Goal: Task Accomplishment & Management: Manage account settings

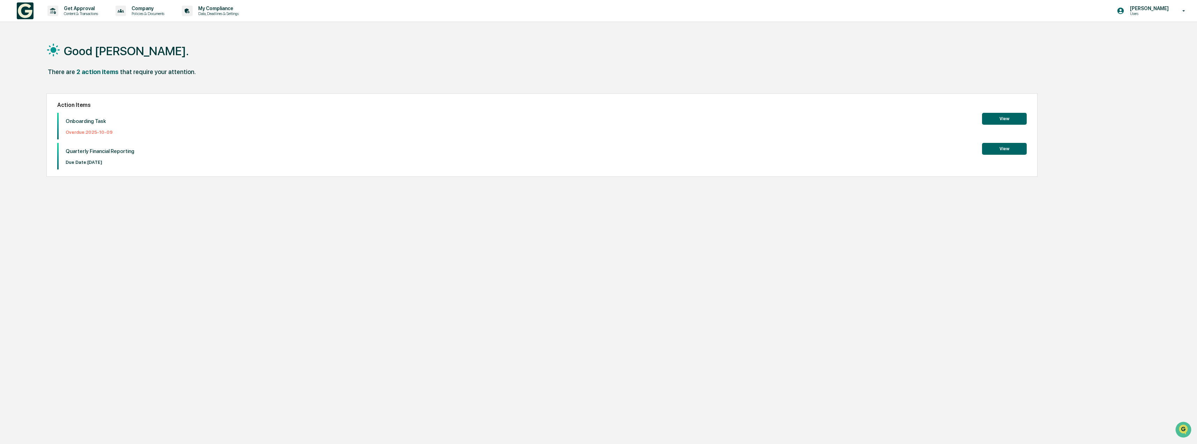
click at [1010, 117] on button "View" at bounding box center [1004, 119] width 45 height 12
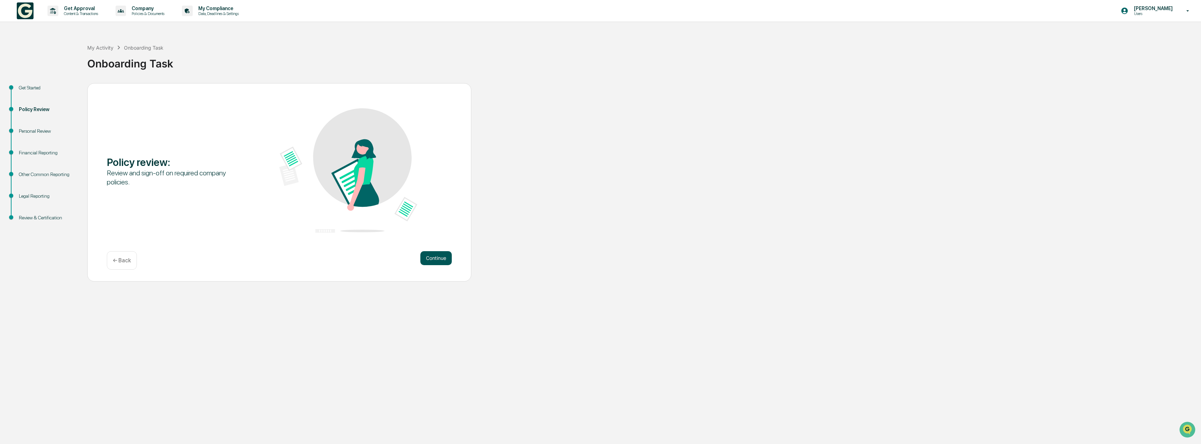
click at [434, 257] on button "Continue" at bounding box center [435, 258] width 31 height 14
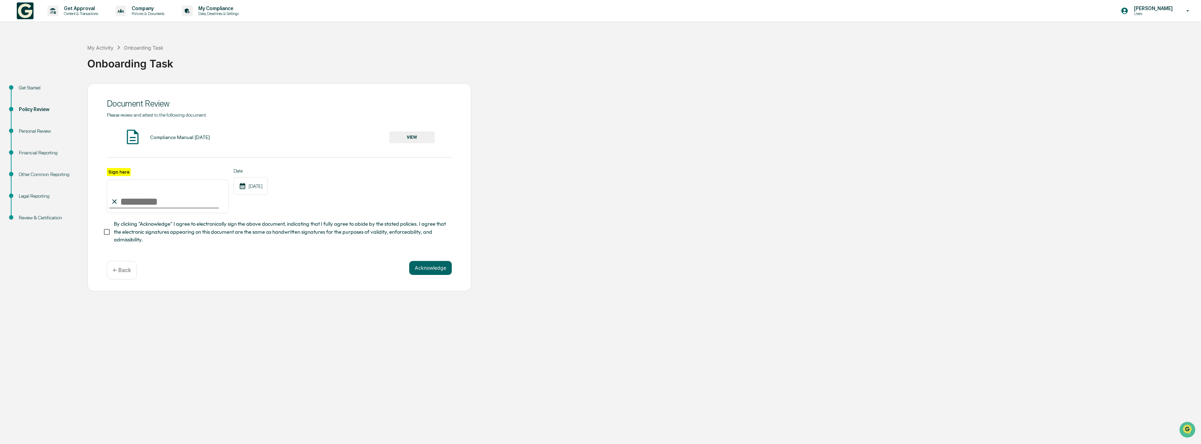
click at [415, 138] on button "VIEW" at bounding box center [411, 137] width 45 height 12
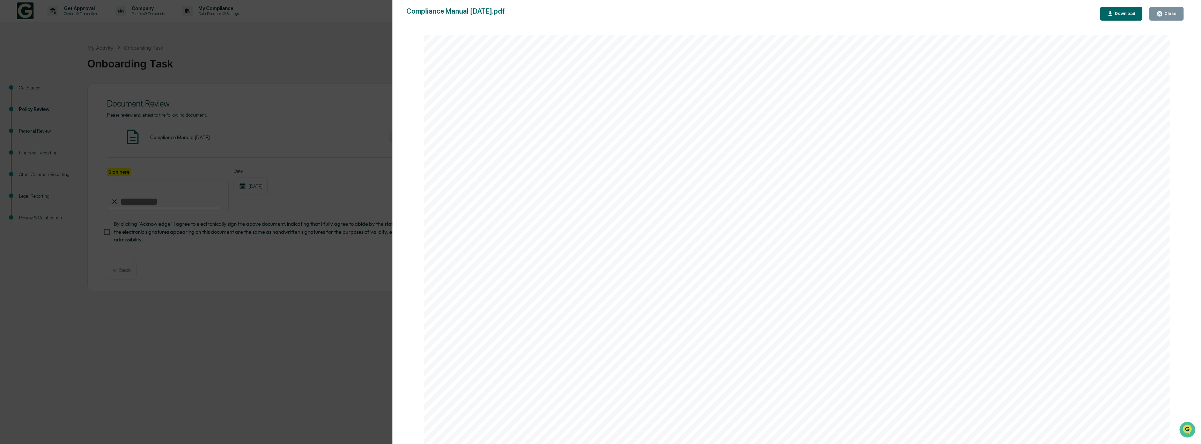
scroll to position [41062, 0]
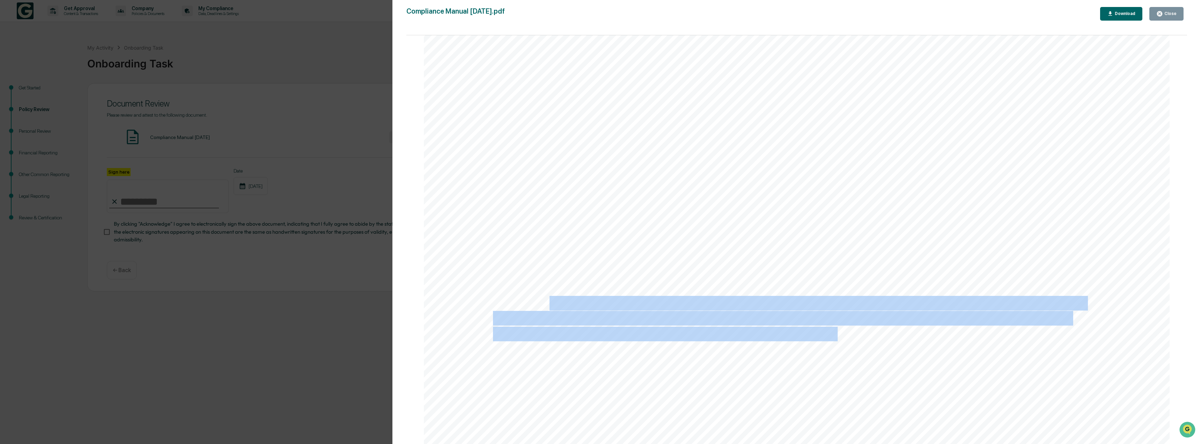
drag, startPoint x: 548, startPoint y: 302, endPoint x: 912, endPoint y: 332, distance: 364.3
click at [804, 328] on span "access to these records to properly authorized individuals." at bounding box center [665, 333] width 345 height 13
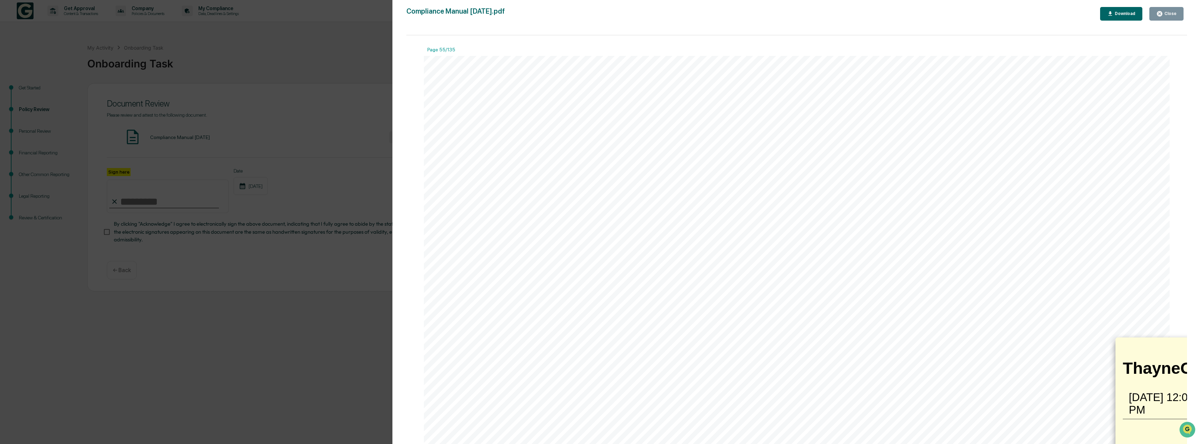
scroll to position [53390, 0]
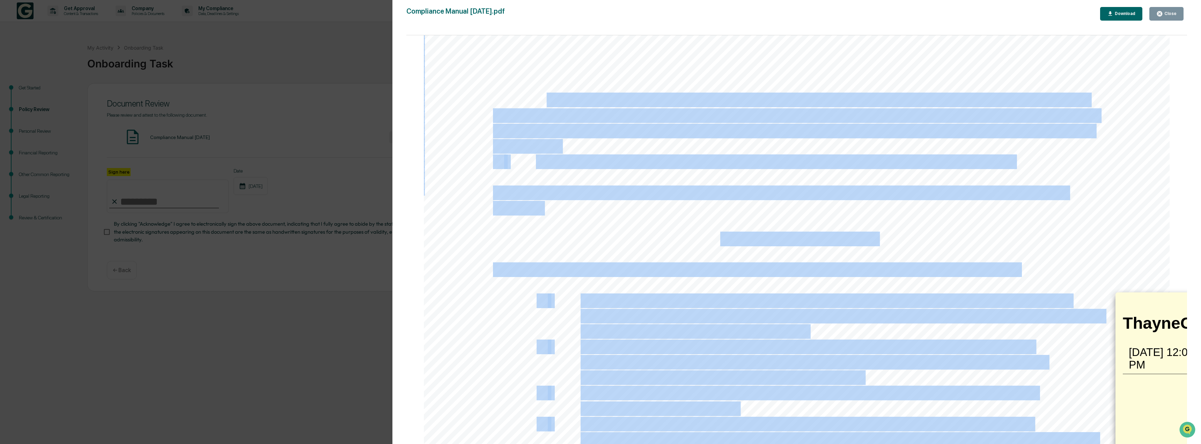
drag, startPoint x: 546, startPoint y: 102, endPoint x: 689, endPoint y: 150, distance: 150.5
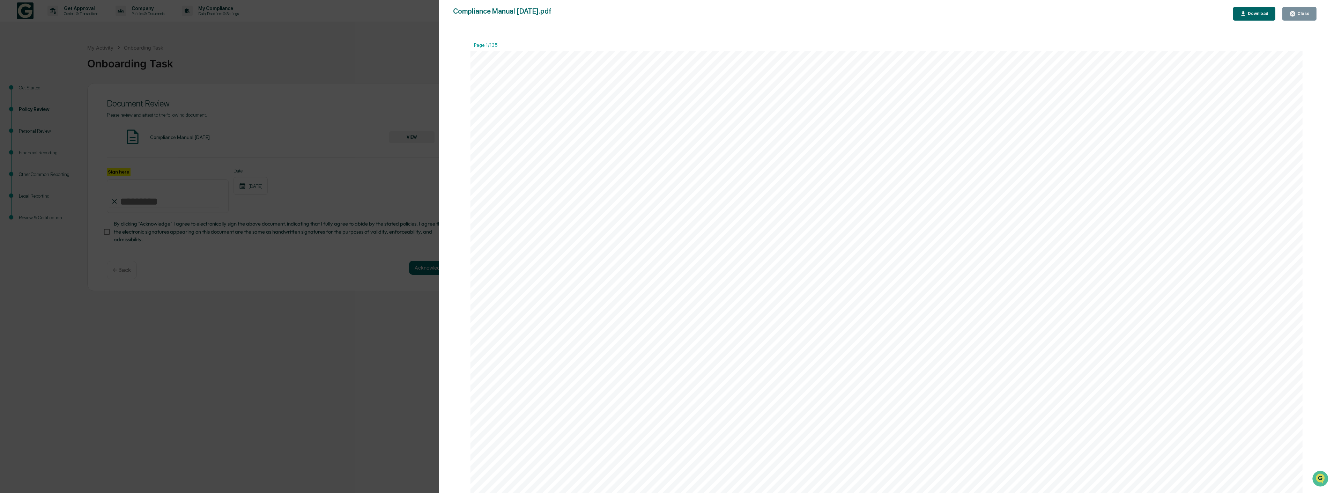
scroll to position [35367, 0]
click at [606, 263] on span "Personal trading" at bounding box center [650, 258] width 109 height 15
click at [1197, 12] on div "Close" at bounding box center [1303, 13] width 14 height 5
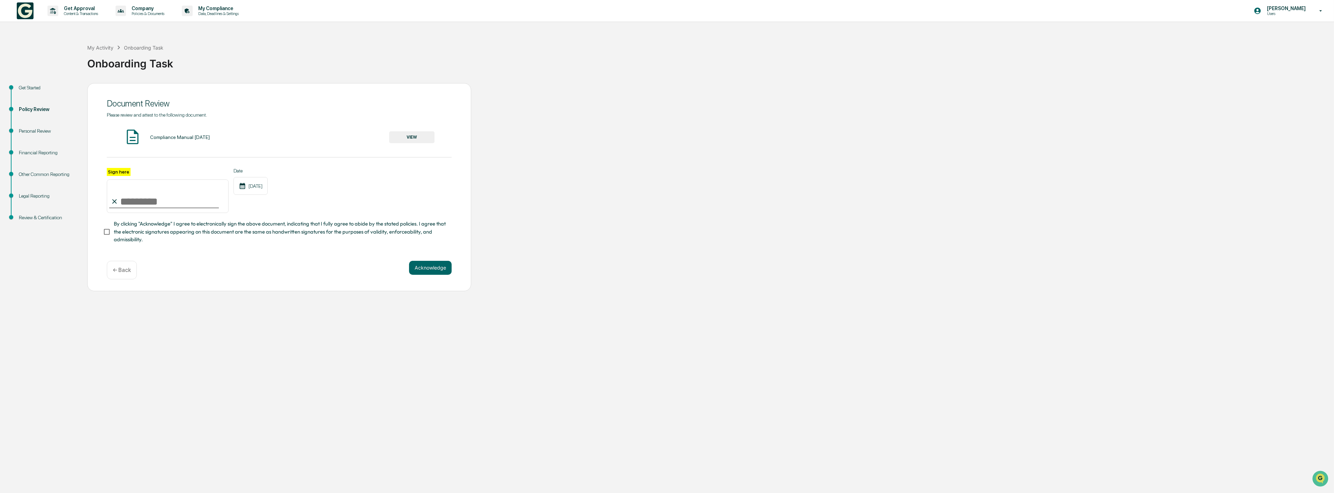
click at [113, 173] on label "Sign here" at bounding box center [119, 172] width 24 height 8
click at [113, 179] on input "Sign here" at bounding box center [168, 196] width 122 height 34
click at [133, 200] on input "Sign here" at bounding box center [168, 196] width 122 height 34
type input "**********"
click at [425, 271] on button "Acknowledge" at bounding box center [430, 268] width 43 height 14
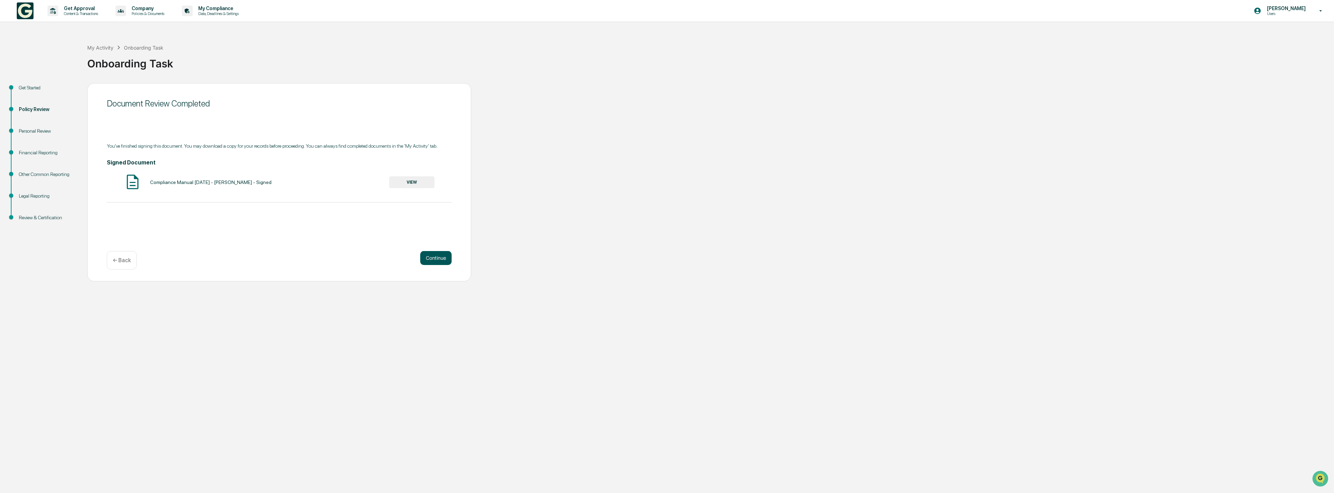
click at [442, 257] on button "Continue" at bounding box center [435, 258] width 31 height 14
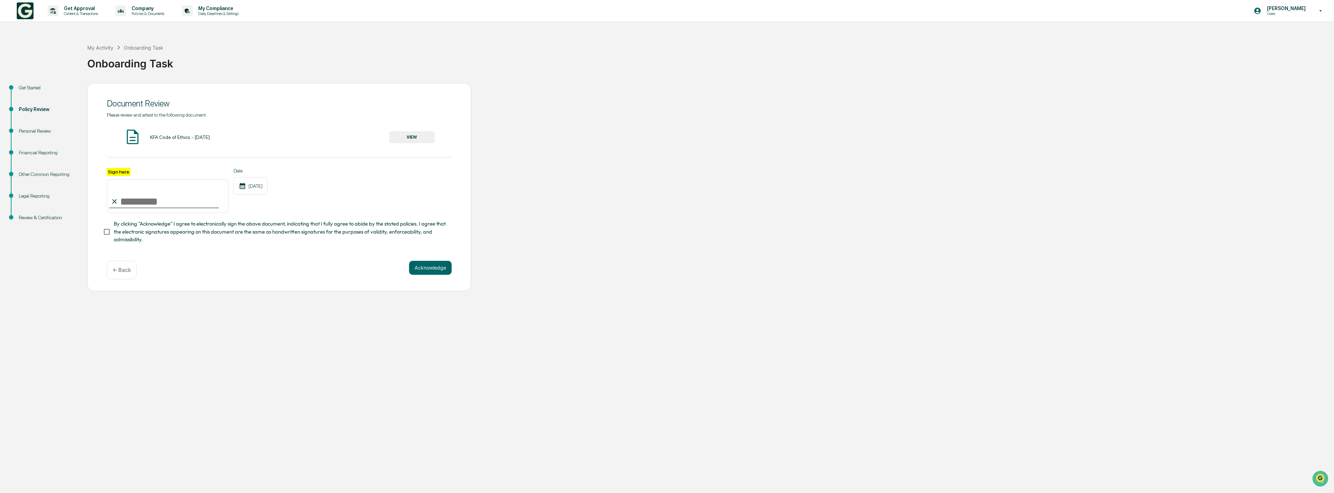
click at [32, 131] on div "Personal Review" at bounding box center [47, 130] width 57 height 7
click at [413, 139] on button "VIEW" at bounding box center [411, 137] width 45 height 12
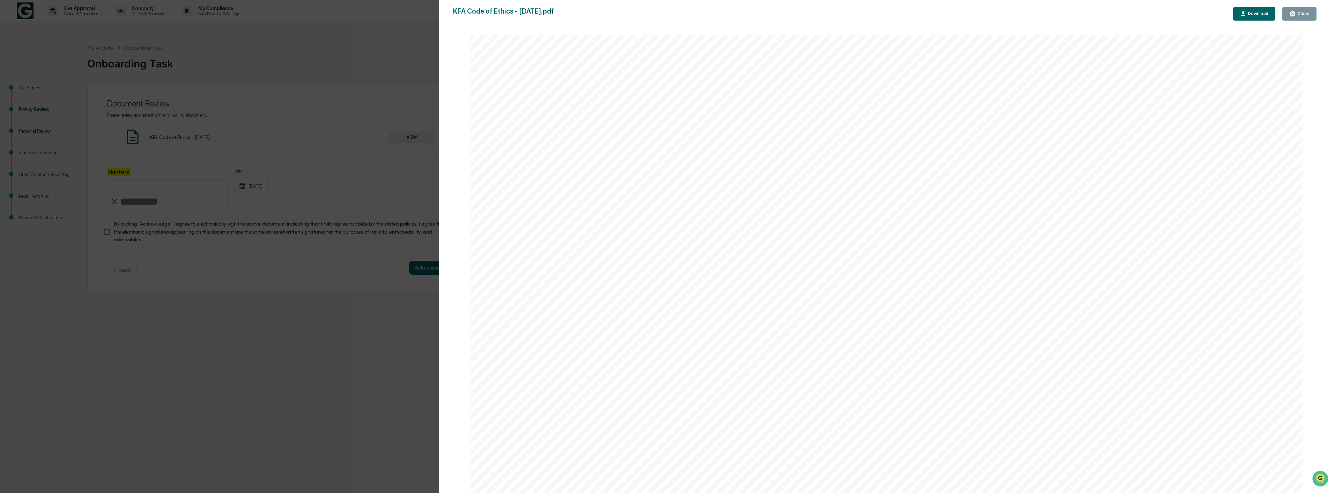
scroll to position [3801, 0]
click at [867, 294] on div "Reportable Securities - all Securities, except Non-Reportable Securities, in wh…" at bounding box center [887, 88] width 832 height 1077
click at [1197, 8] on button "Close" at bounding box center [1300, 14] width 34 height 14
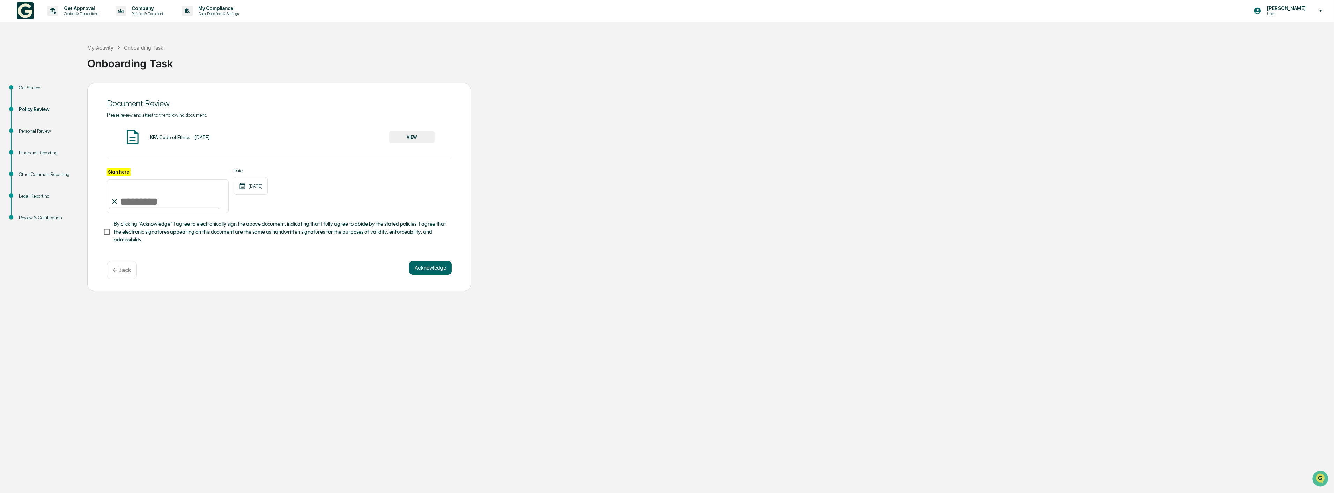
click at [160, 200] on input "Sign here" at bounding box center [168, 196] width 122 height 34
type input "**********"
click at [423, 275] on button "Acknowledge" at bounding box center [430, 268] width 43 height 14
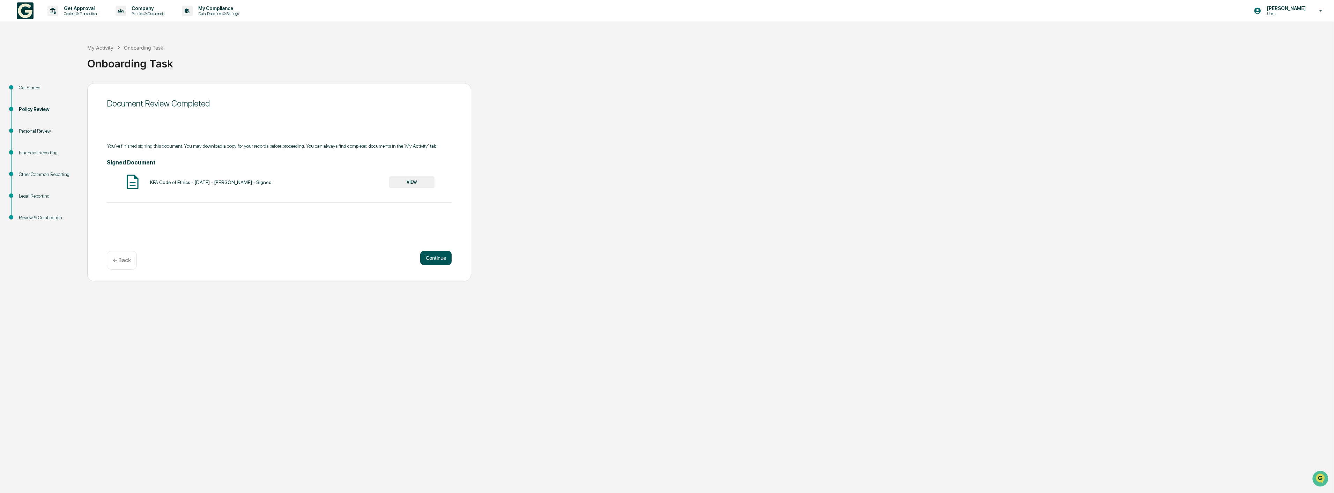
click at [440, 257] on button "Continue" at bounding box center [435, 258] width 31 height 14
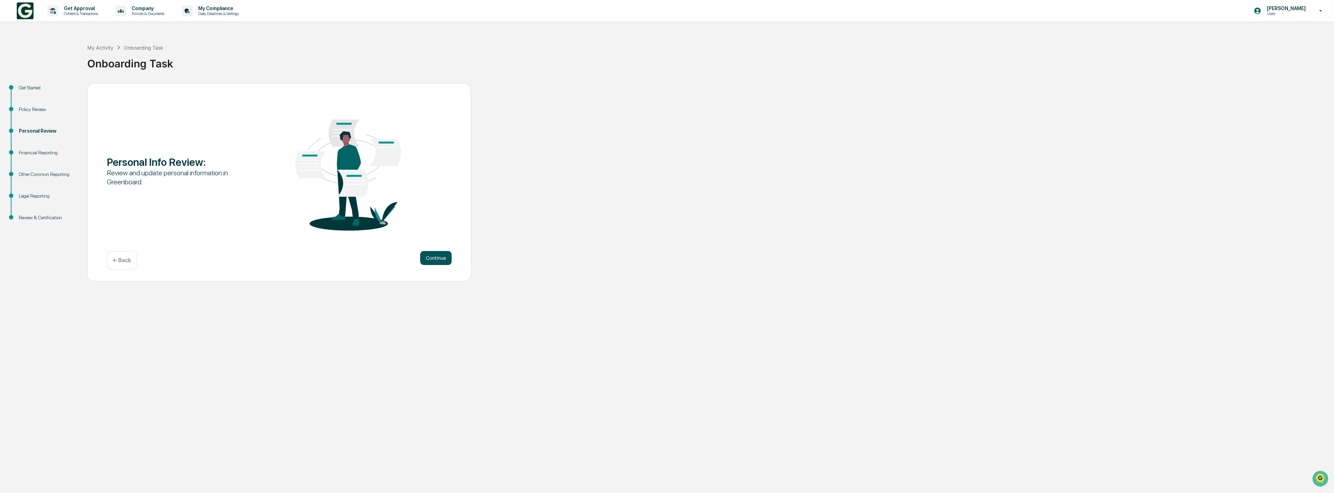
click at [440, 260] on button "Continue" at bounding box center [435, 258] width 31 height 14
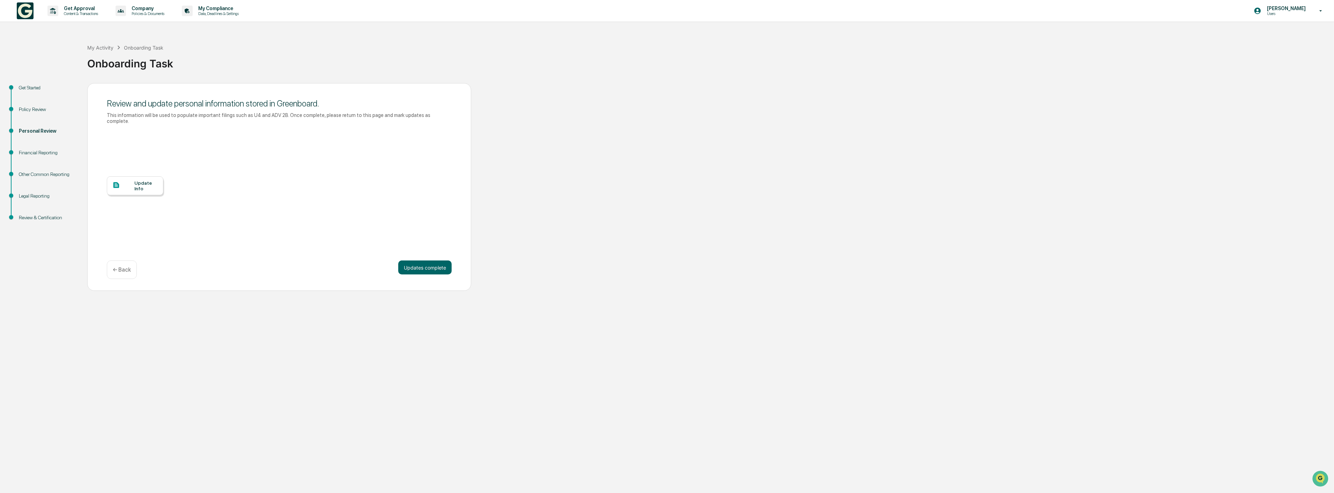
click at [140, 180] on div "Update Info" at bounding box center [145, 185] width 23 height 11
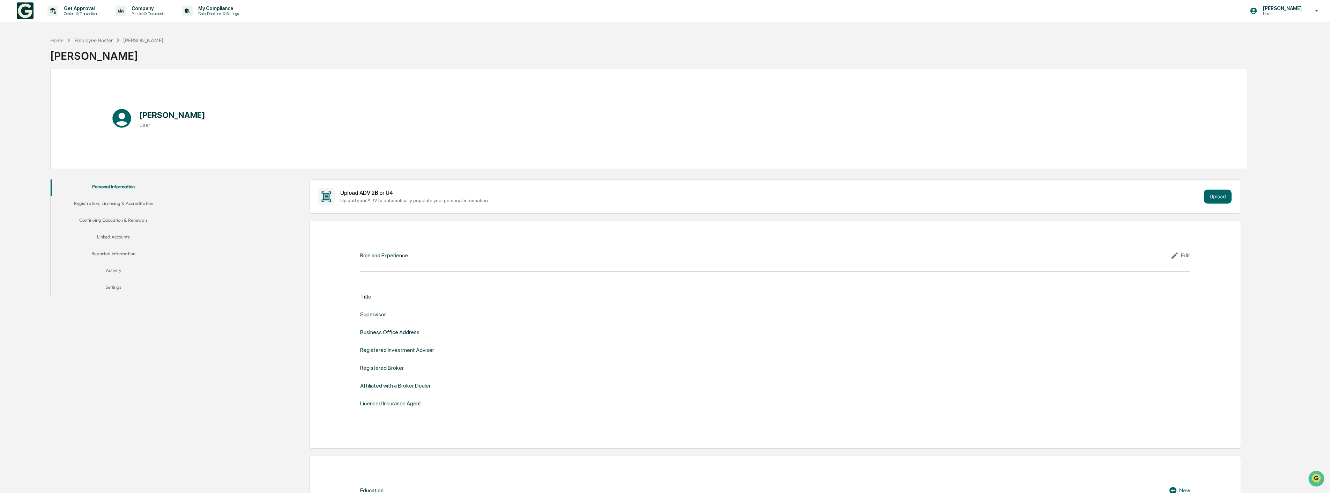
click at [400, 257] on div "Role and Experience" at bounding box center [384, 255] width 48 height 7
click at [370, 295] on div "Title" at bounding box center [775, 296] width 830 height 7
click at [126, 204] on button "Registration, Licensing & Accreditation" at bounding box center [114, 204] width 126 height 17
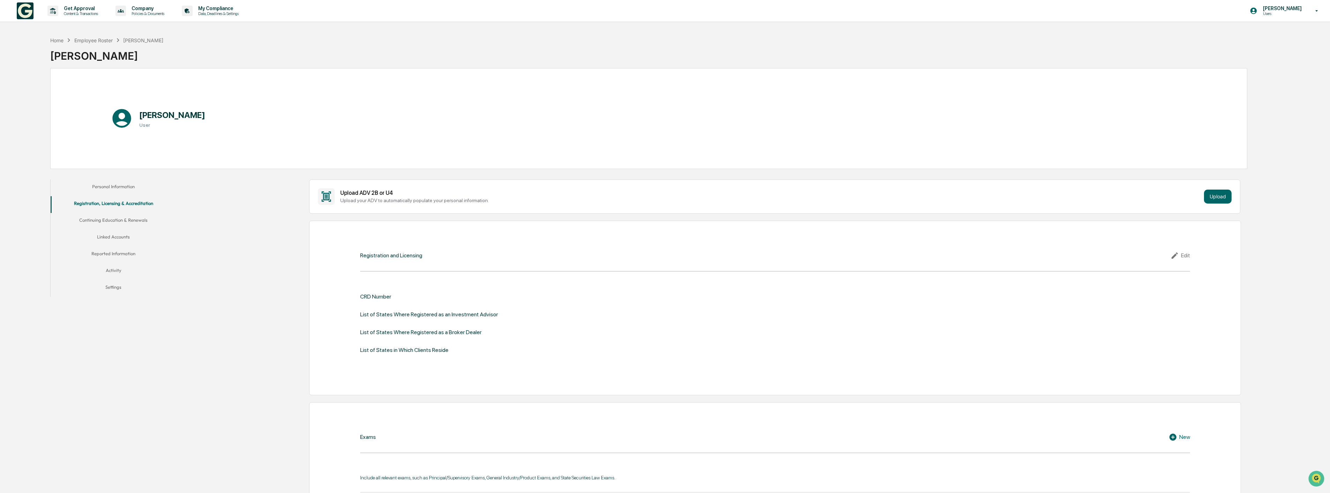
click at [133, 221] on button "Continuing Education & Renewals" at bounding box center [114, 221] width 126 height 17
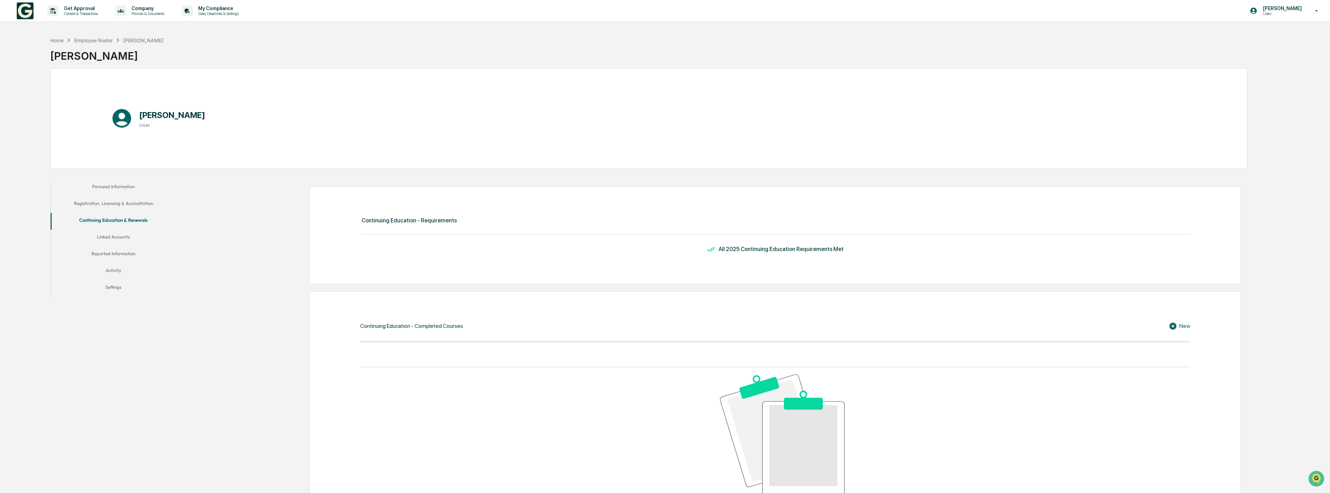
click at [124, 237] on button "Linked Accounts" at bounding box center [114, 238] width 126 height 17
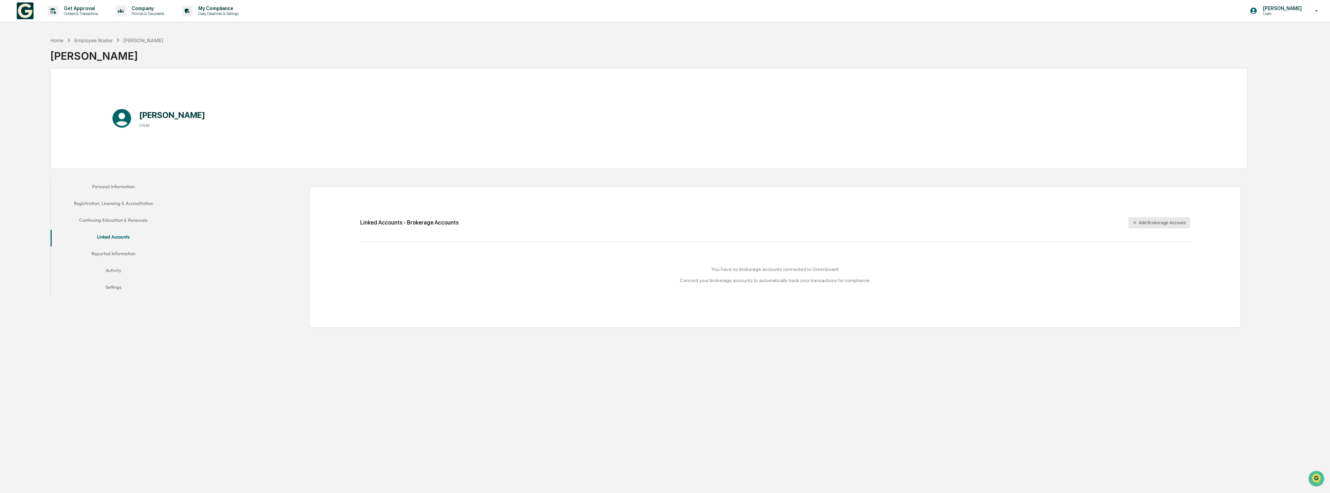
click at [1137, 220] on icon "button" at bounding box center [1135, 222] width 5 height 5
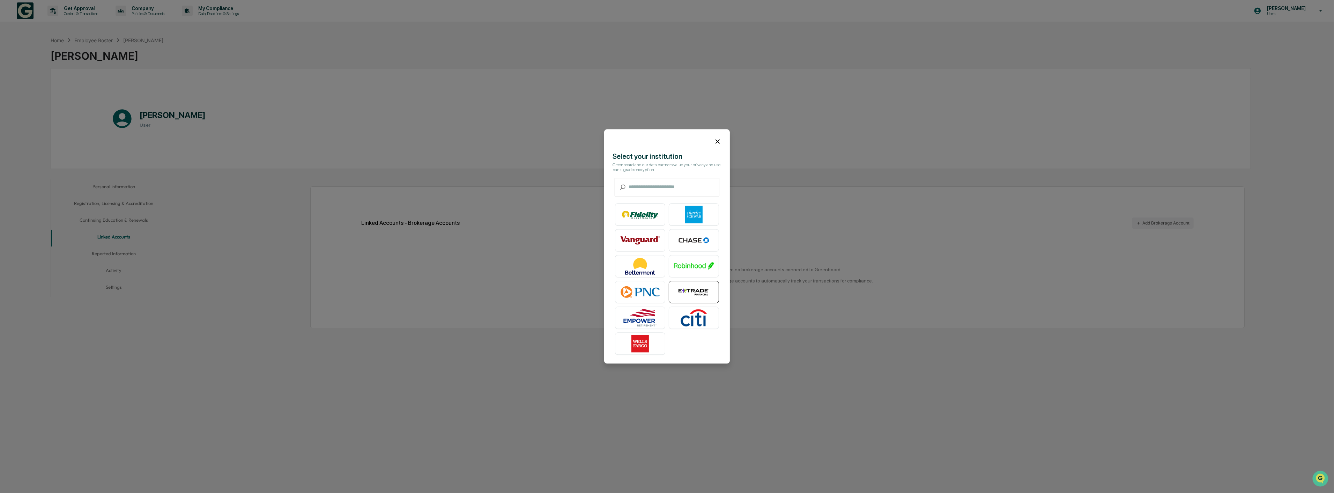
click at [698, 291] on img at bounding box center [694, 291] width 40 height 17
click at [714, 143] on icon at bounding box center [718, 142] width 8 height 8
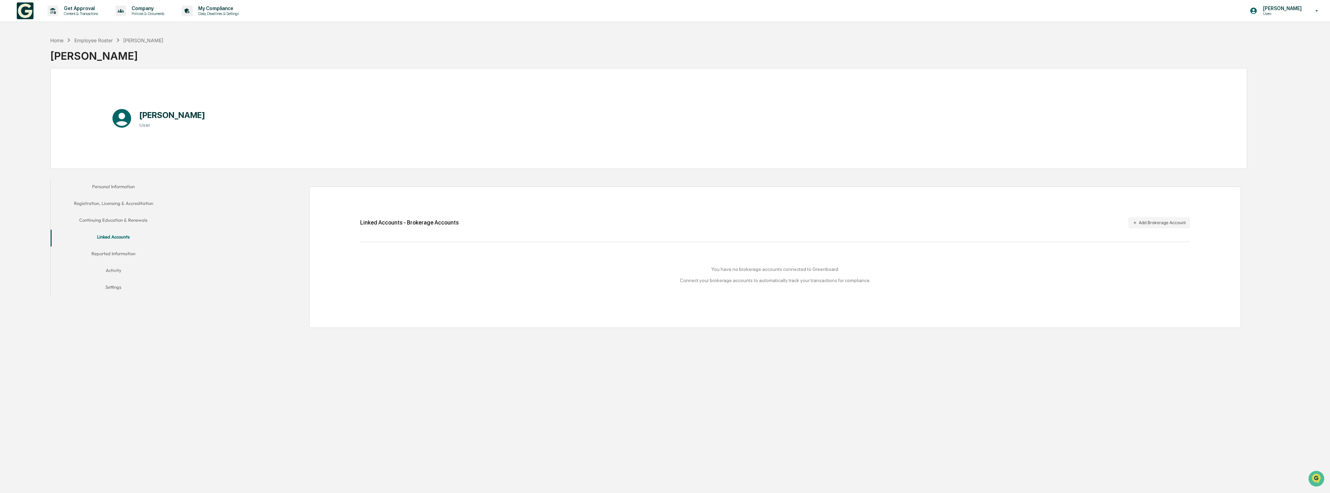
click at [116, 254] on button "Reported Information" at bounding box center [114, 254] width 126 height 17
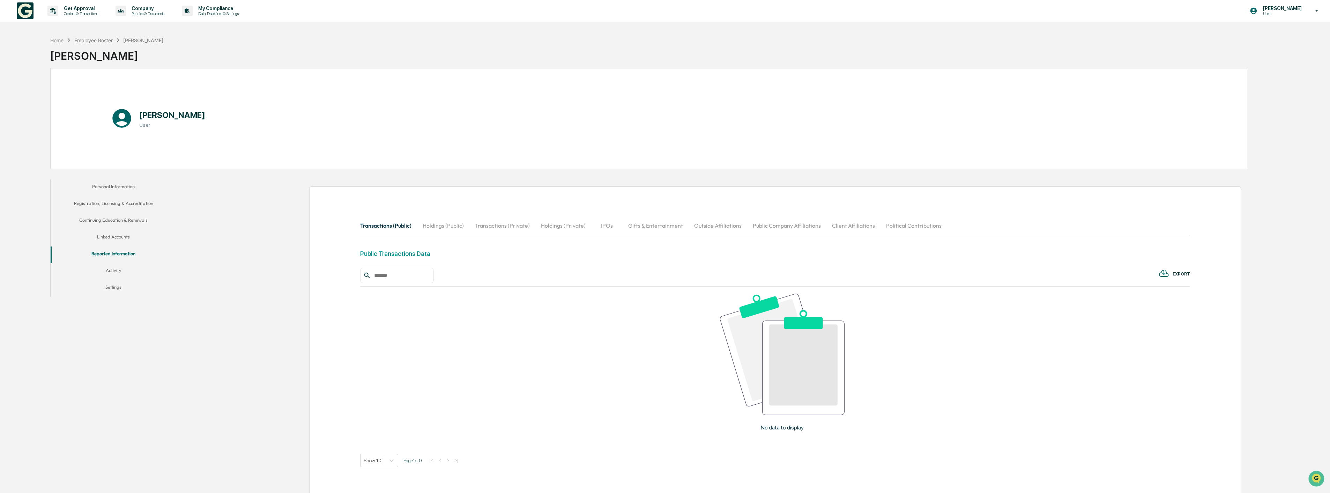
click at [119, 273] on button "Activity" at bounding box center [114, 271] width 126 height 17
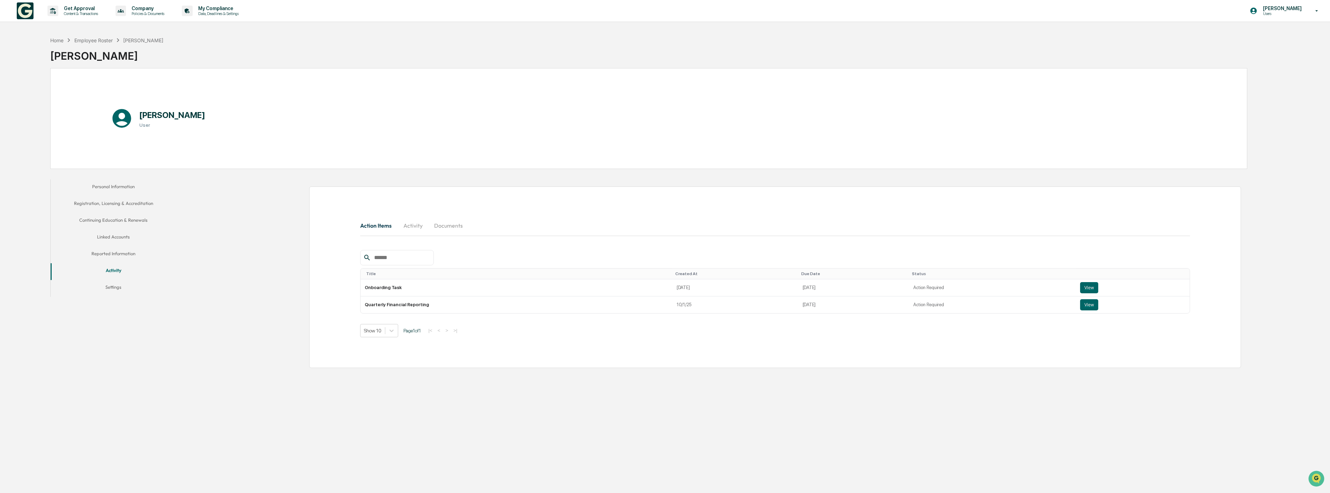
click at [114, 285] on button "Settings" at bounding box center [114, 288] width 126 height 17
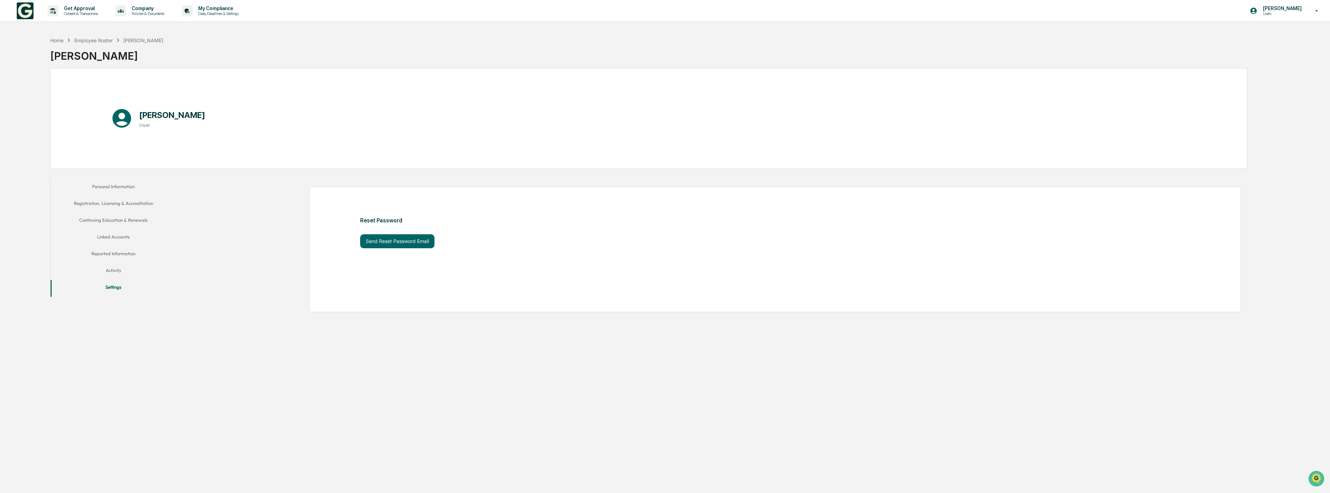
click at [113, 271] on button "Activity" at bounding box center [114, 271] width 126 height 17
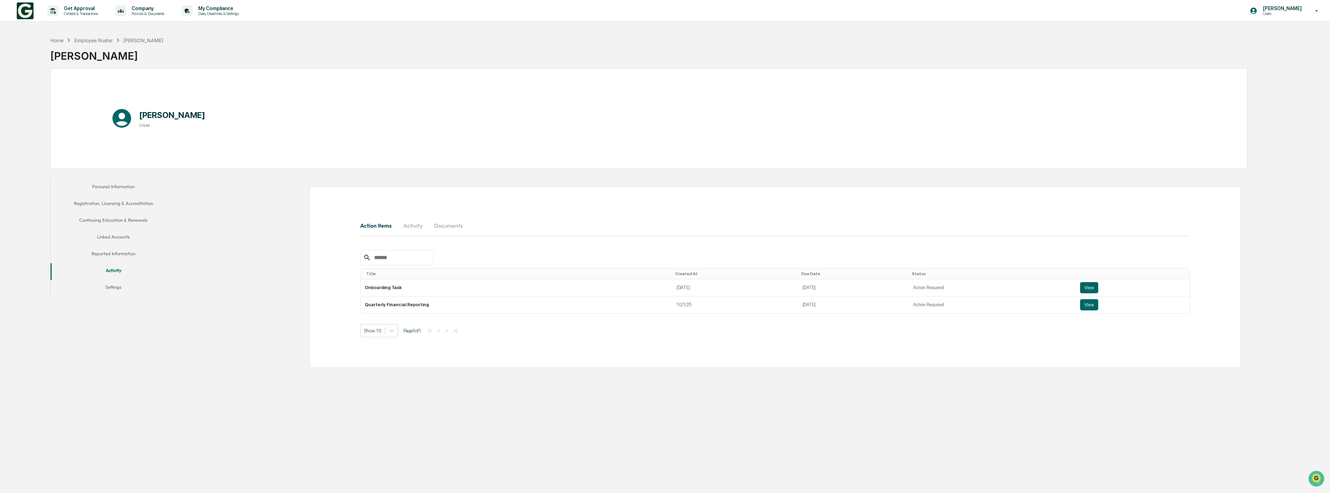
click at [123, 253] on button "Reported Information" at bounding box center [114, 254] width 126 height 17
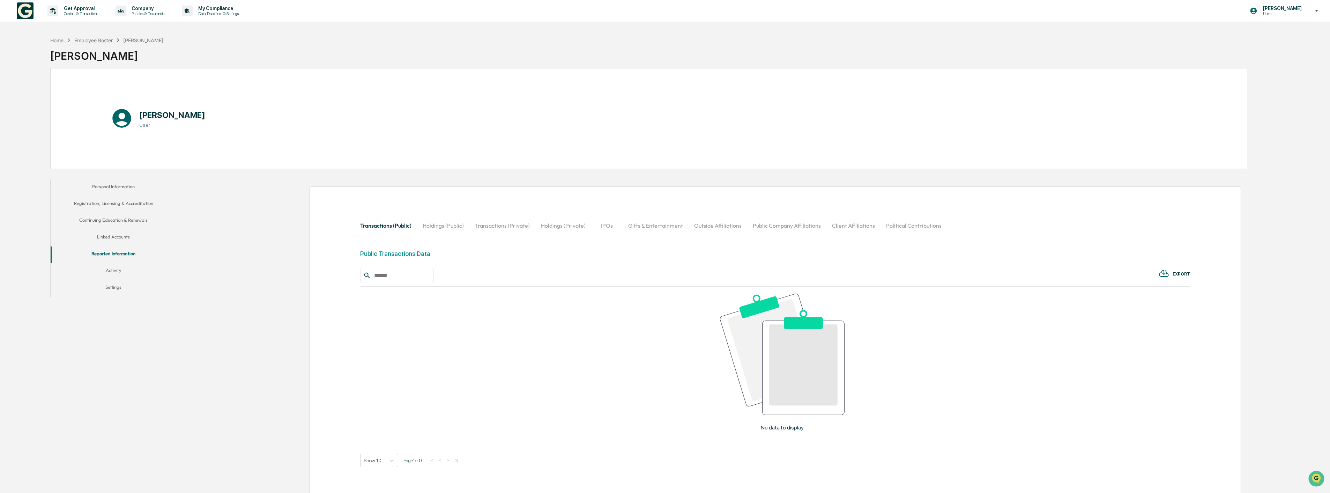
click at [116, 235] on button "Linked Accounts" at bounding box center [114, 238] width 126 height 17
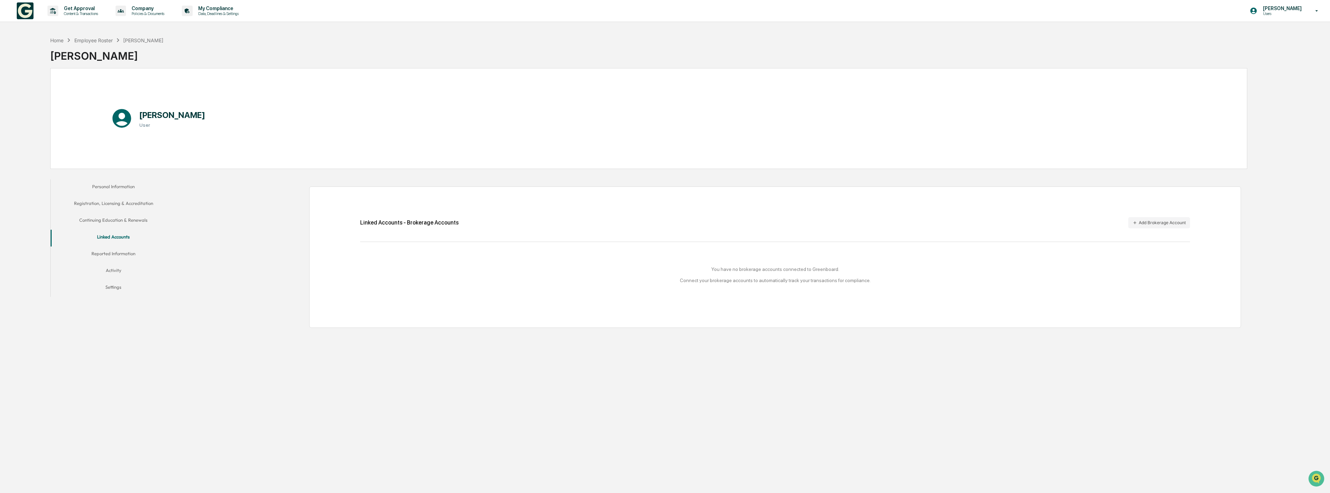
click at [117, 216] on button "Continuing Education & Renewals" at bounding box center [114, 221] width 126 height 17
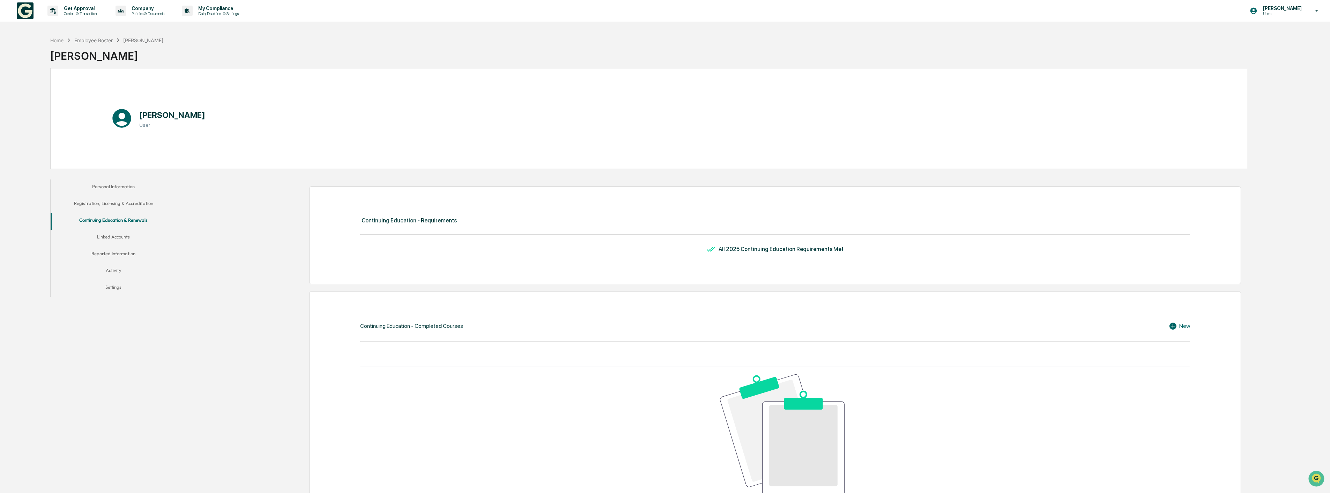
click at [123, 201] on button "Registration, Licensing & Accreditation" at bounding box center [114, 204] width 126 height 17
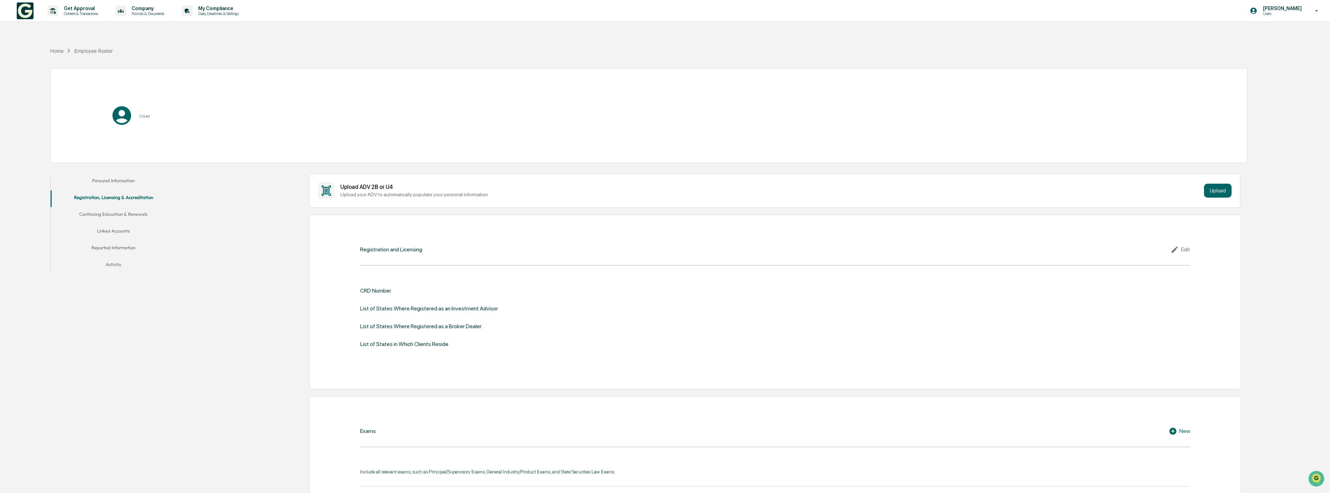
click at [121, 187] on button "Personal Information" at bounding box center [114, 182] width 126 height 17
